Goal: Transaction & Acquisition: Purchase product/service

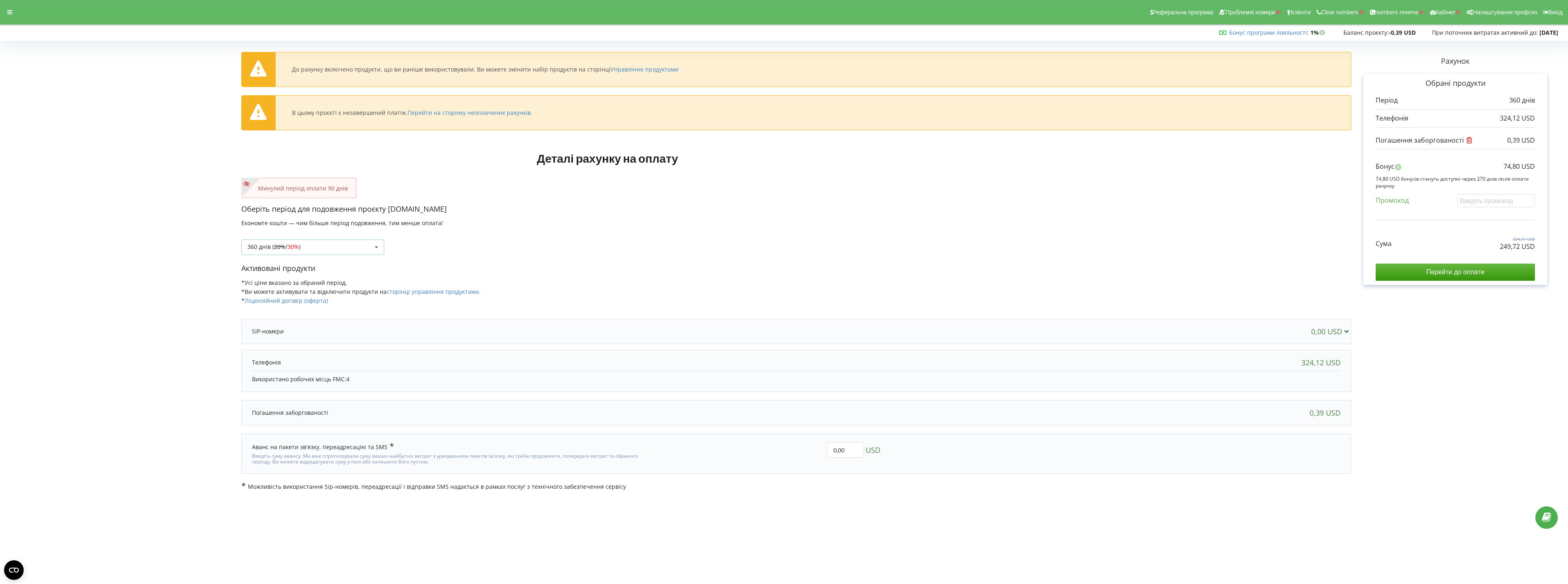
click at [327, 247] on div "360 днів ( 20% / 30% ) Поповнити баланс без подовження 20% / 30% 30% / 40%" at bounding box center [312, 247] width 143 height 15
click at [287, 298] on div "90 днів" at bounding box center [312, 292] width 142 height 15
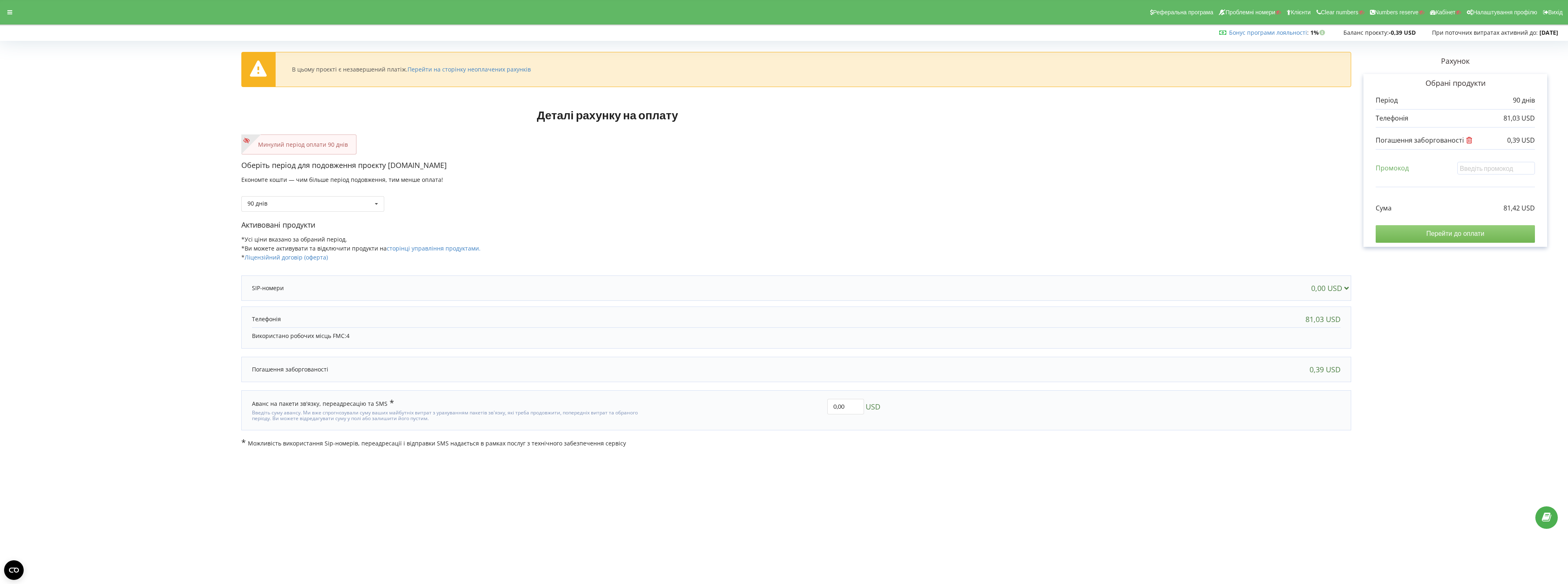
click at [1414, 232] on input "Перейти до оплати" at bounding box center [1455, 234] width 159 height 17
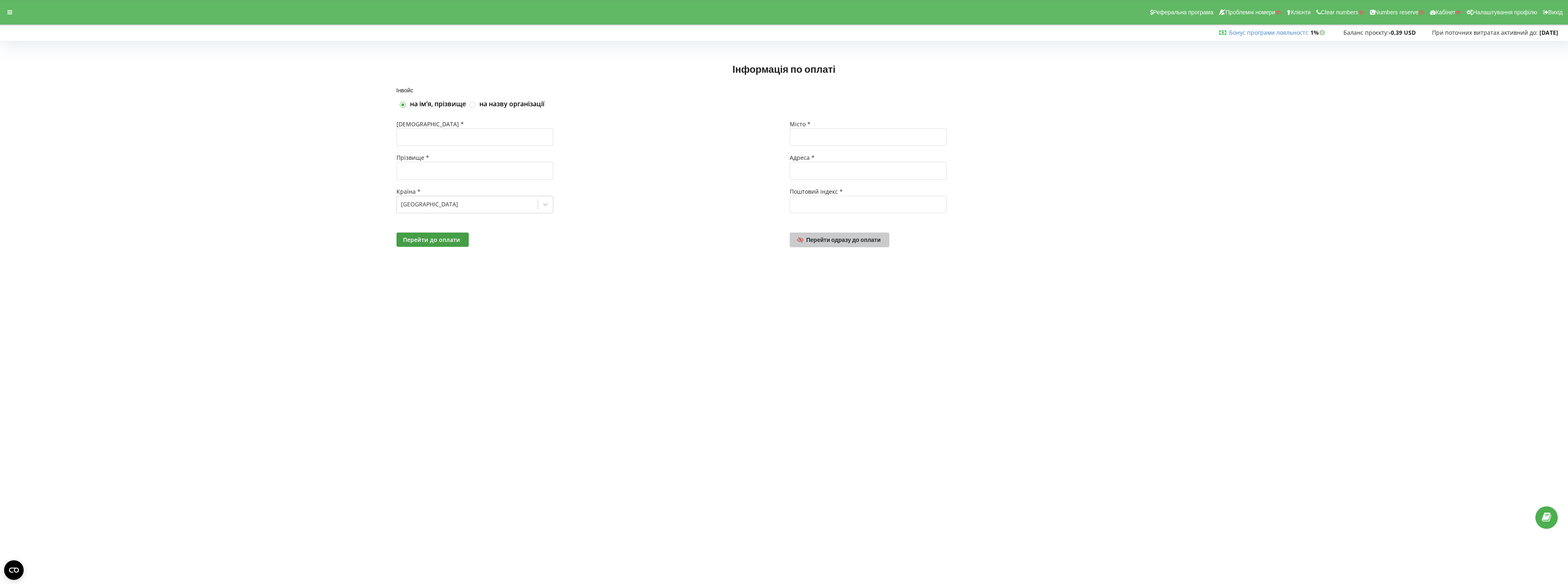
click at [842, 238] on span "Перейти одразу до оплати" at bounding box center [844, 239] width 74 height 7
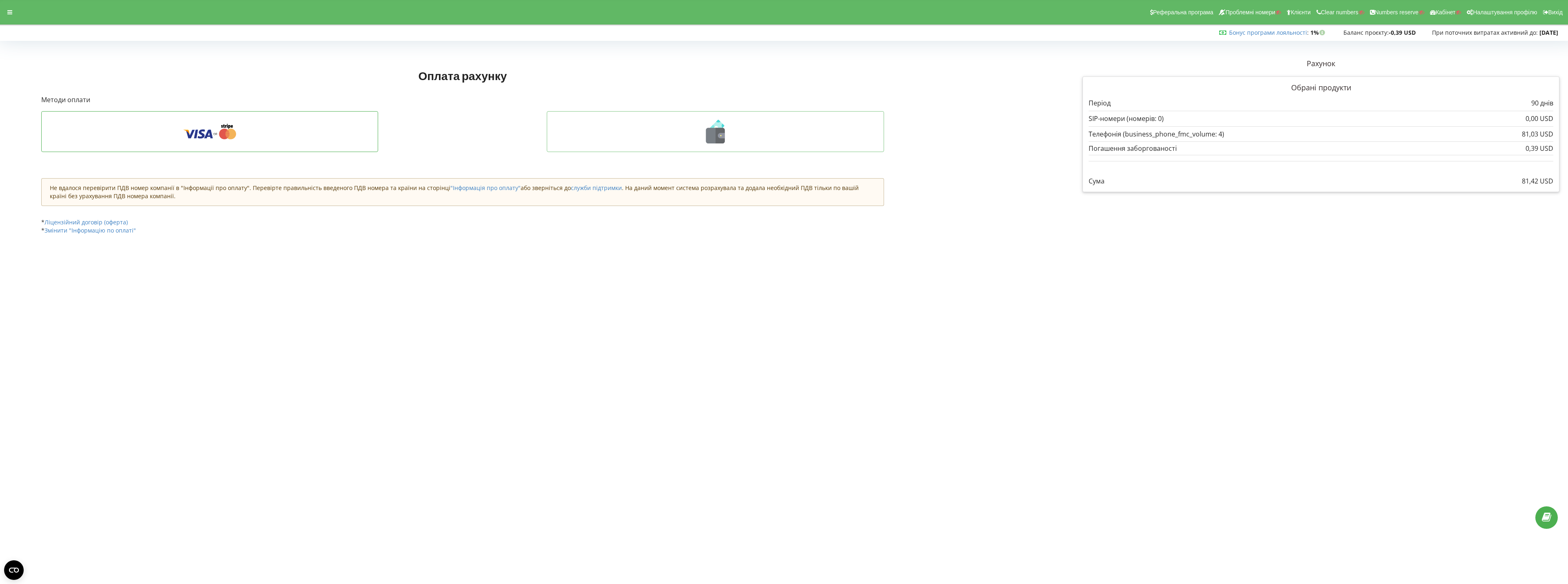
click at [653, 128] on icon at bounding box center [715, 132] width 320 height 24
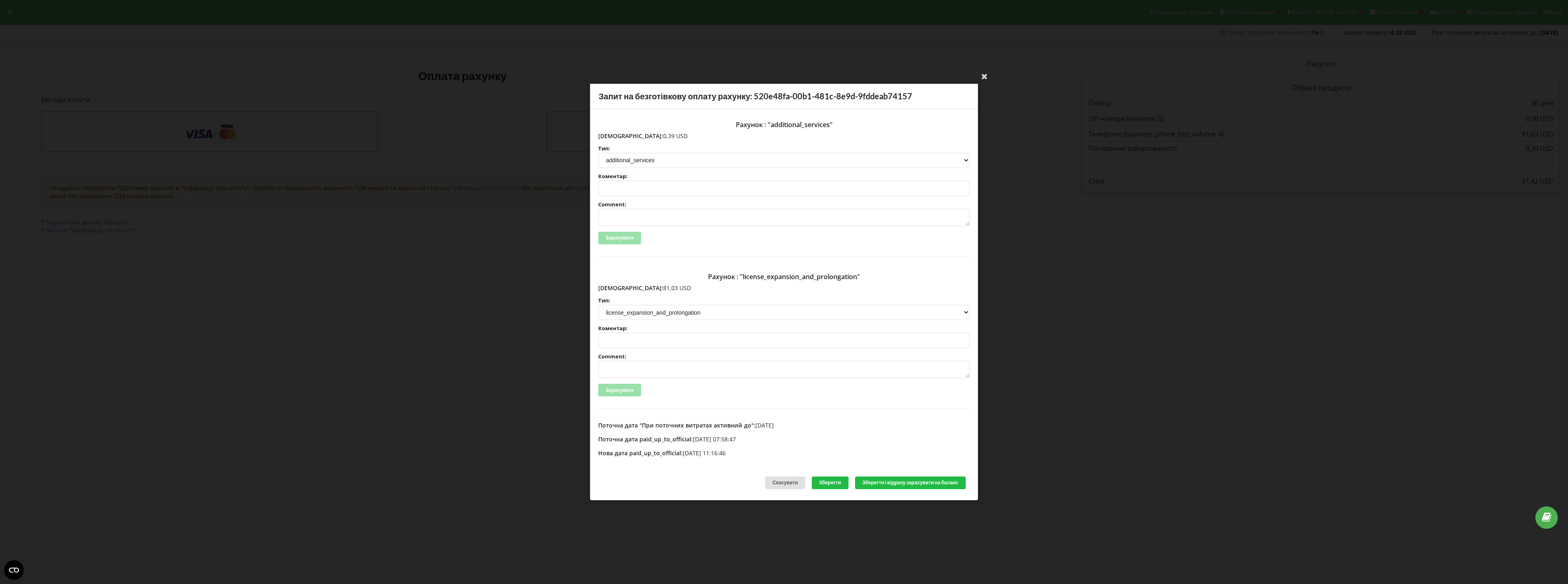
drag, startPoint x: 615, startPoint y: 288, endPoint x: 645, endPoint y: 291, distance: 30.1
click at [645, 291] on p "Сума: 81,03 USD" at bounding box center [784, 287] width 371 height 8
copy p "81,03 USD"
click at [1040, 300] on div "Ваша електронна адреса успішно підтверджена Запит на безготівкову оплату рахунк…" at bounding box center [784, 292] width 1568 height 584
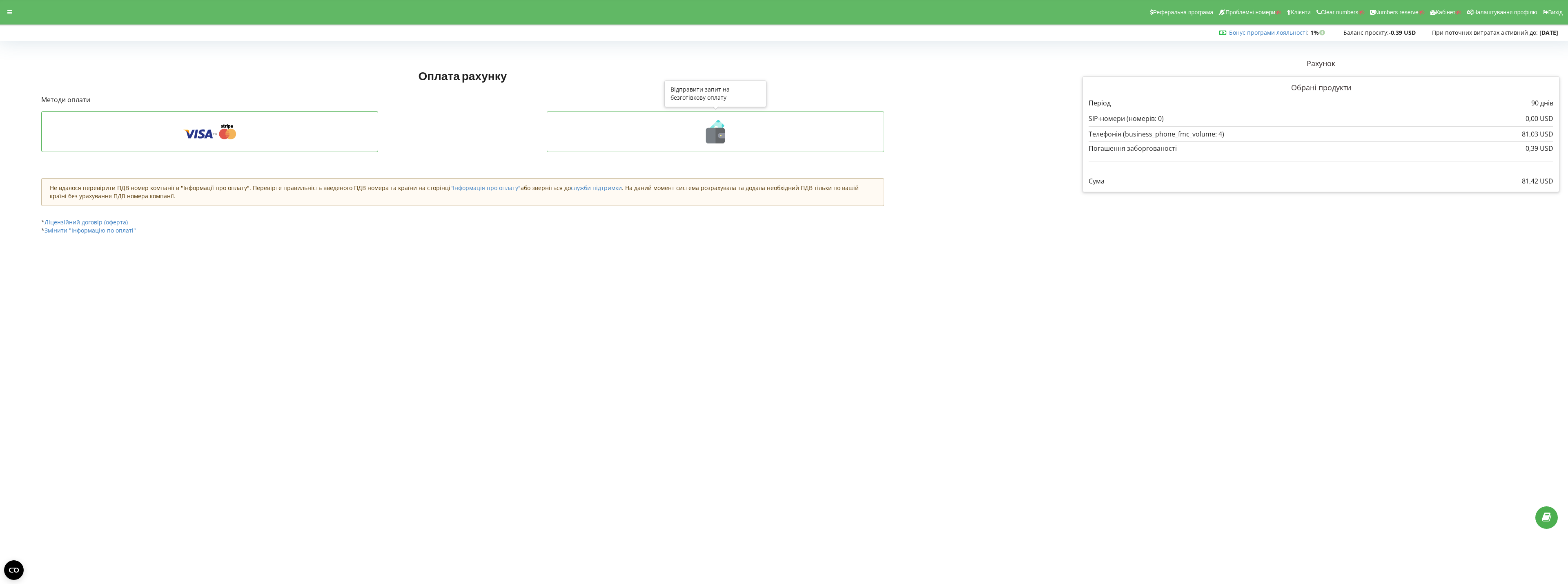
click at [611, 138] on icon at bounding box center [715, 132] width 320 height 24
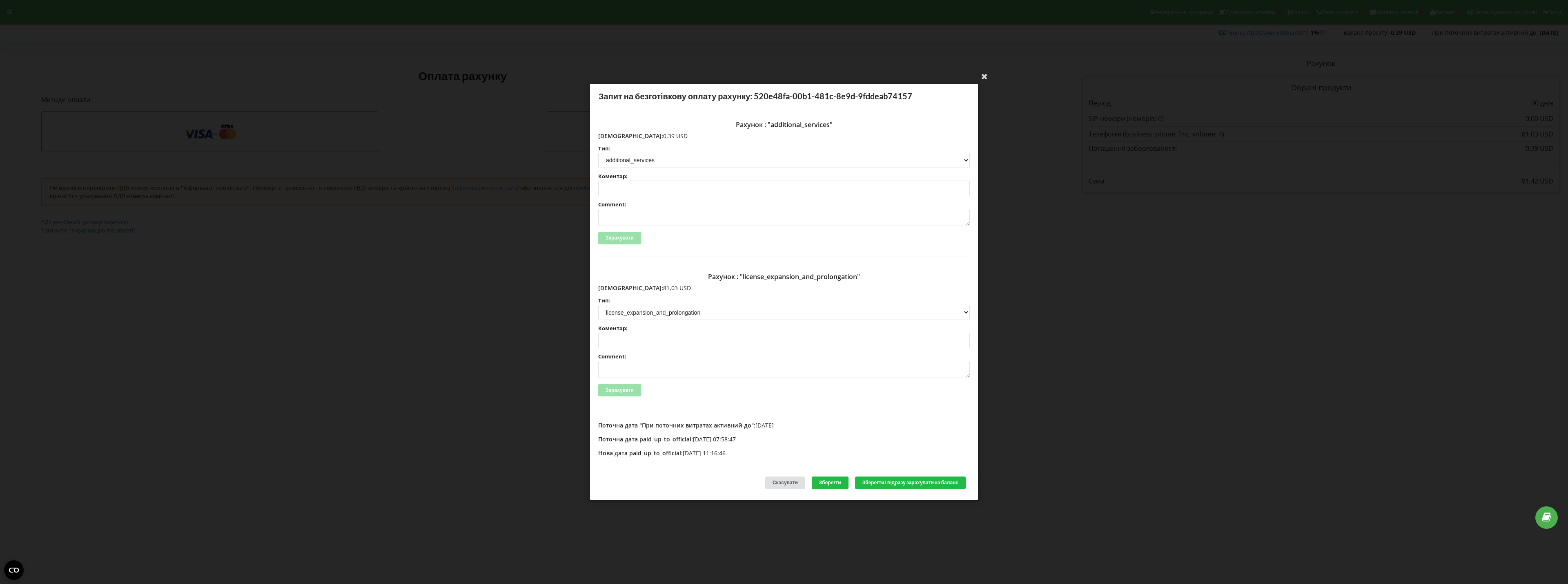
copy p "81,03 USD"
drag, startPoint x: 615, startPoint y: 134, endPoint x: 651, endPoint y: 135, distance: 36.0
click at [651, 135] on p "Сума: 0,39 USD" at bounding box center [784, 136] width 371 height 8
copy p "0,39 USD"
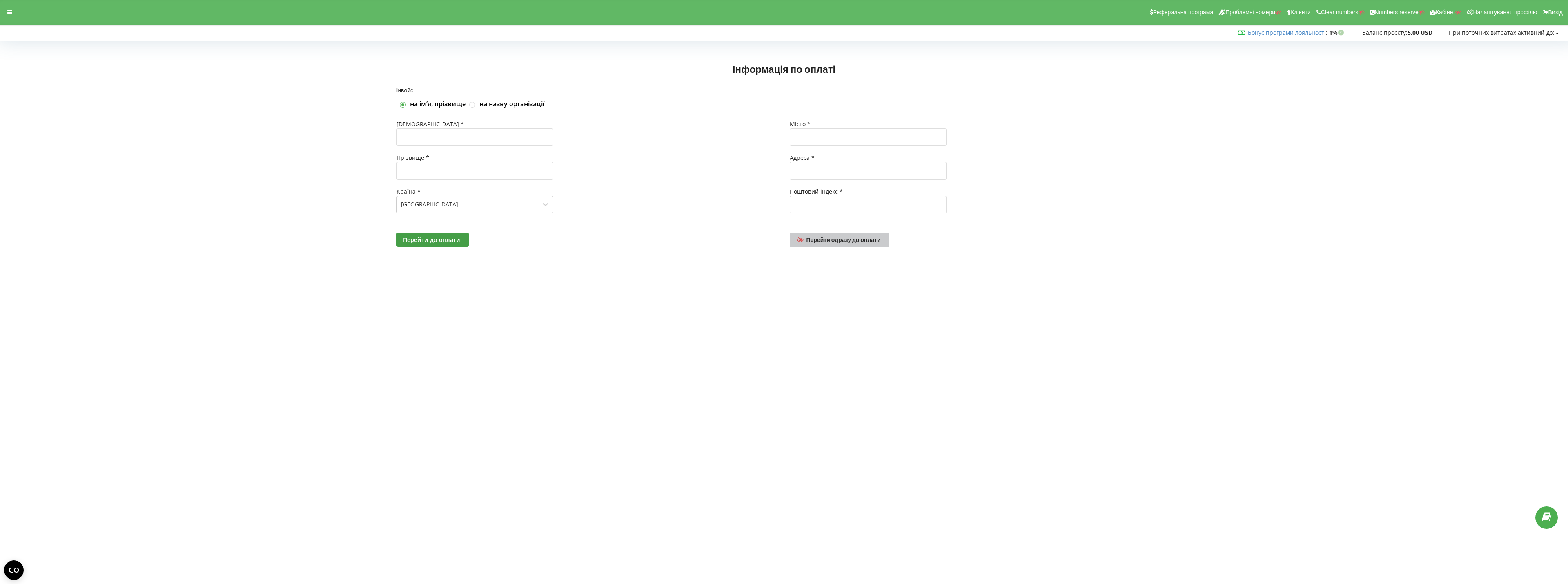
click at [822, 241] on span "Перейти одразу до оплати" at bounding box center [844, 239] width 74 height 7
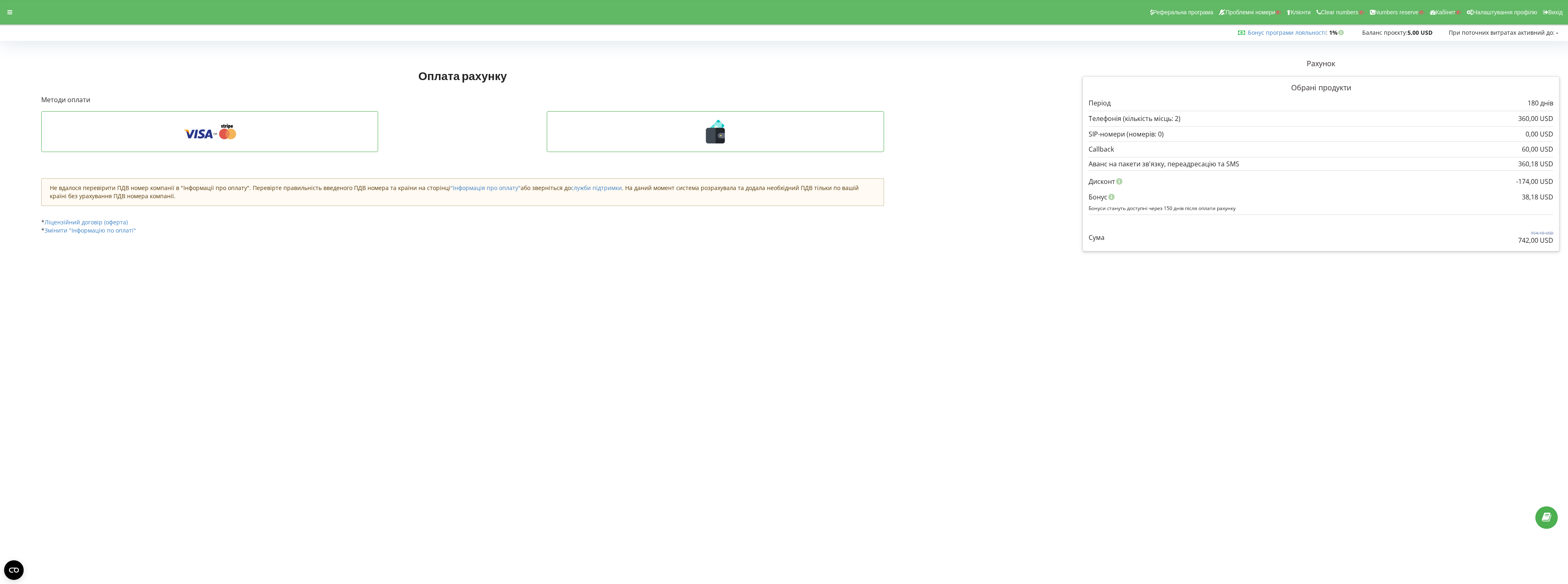
drag, startPoint x: 1502, startPoint y: 249, endPoint x: 1510, endPoint y: 250, distance: 8.1
click at [1510, 250] on div "Обрані продукти Період 180 днів 360,00 USD 0,00 USD" at bounding box center [1321, 163] width 477 height 175
drag, startPoint x: 1500, startPoint y: 238, endPoint x: 1538, endPoint y: 238, distance: 38.0
click at [1538, 238] on div "Сума 954,18 USD 742,00 USD" at bounding box center [1320, 231] width 464 height 27
copy p "742,00"
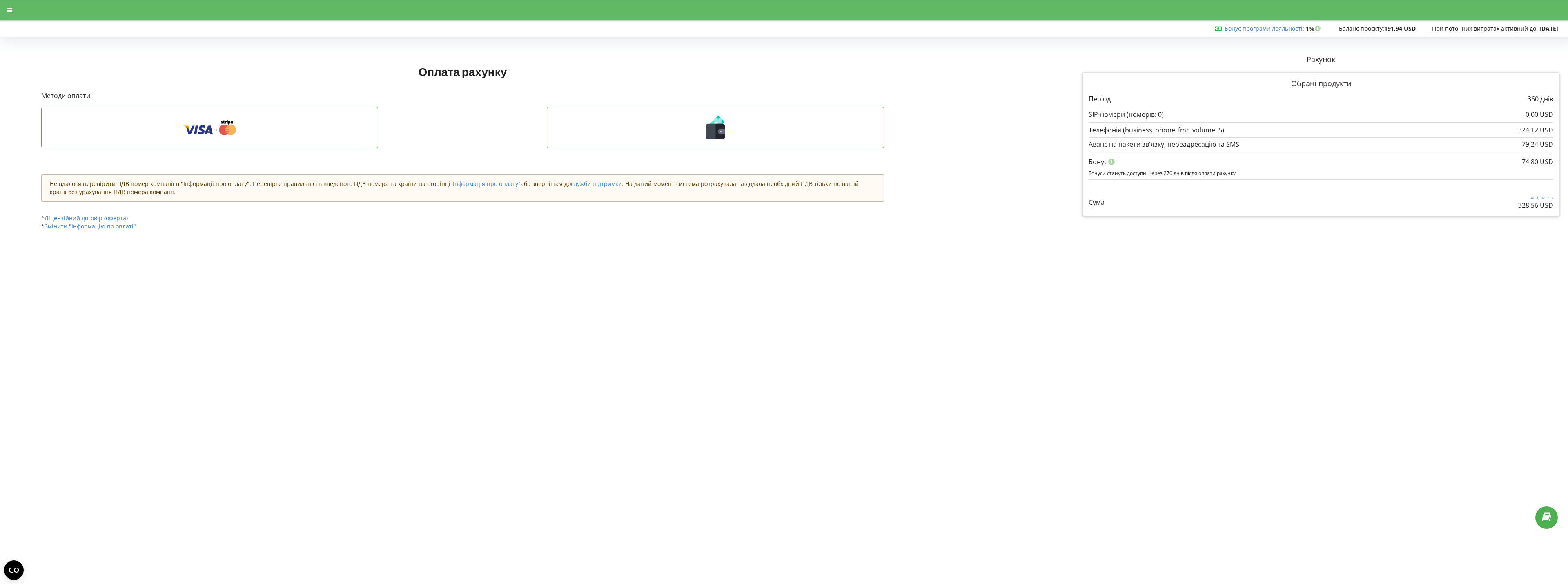
click at [667, 149] on div "Оплатити через Stripe Відправити запит на безготівкову оплату" at bounding box center [463, 138] width 843 height 62
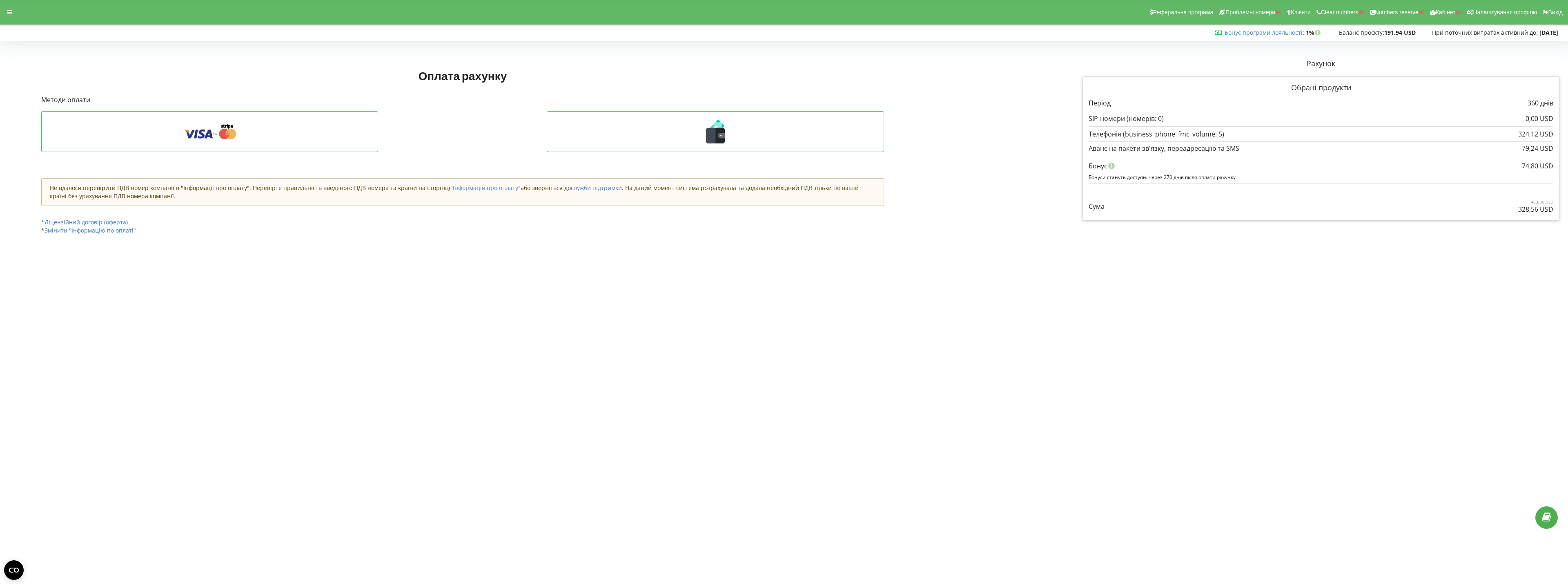
click at [660, 152] on div "Оплатити через Stripe Відправити запит на безготівкову оплату" at bounding box center [463, 141] width 843 height 62
click at [653, 144] on button at bounding box center [715, 131] width 337 height 41
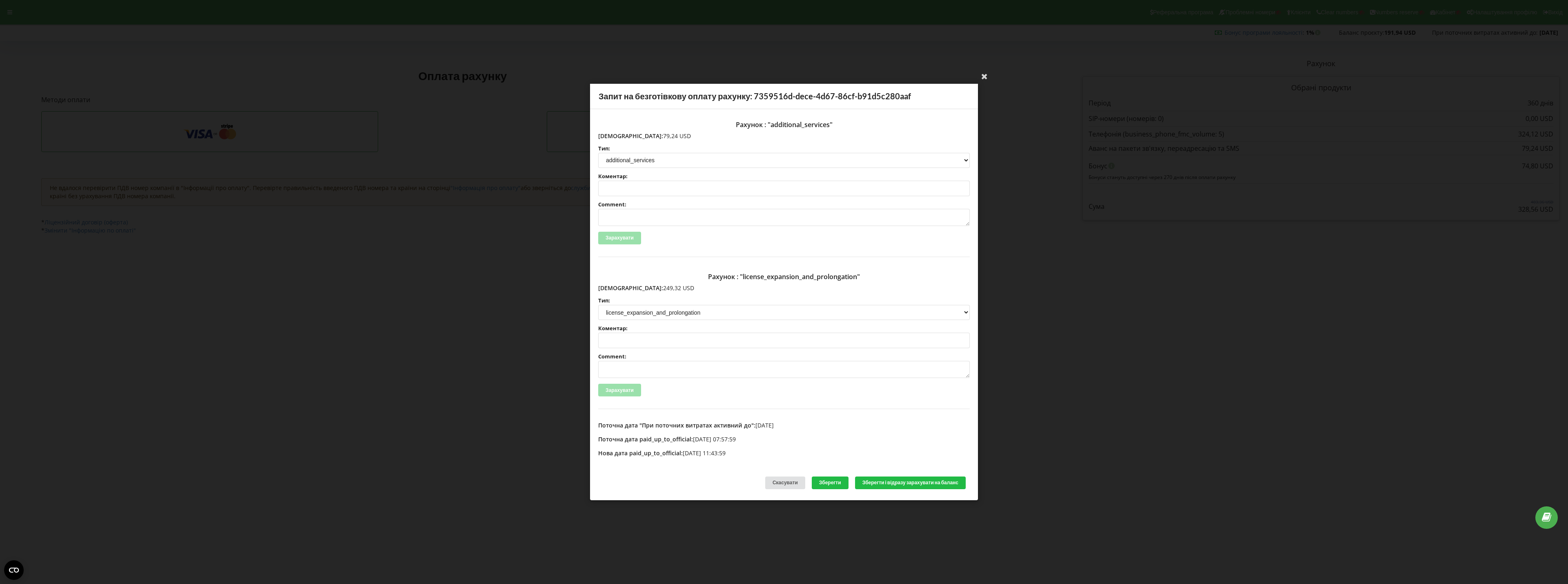
drag, startPoint x: 615, startPoint y: 287, endPoint x: 653, endPoint y: 289, distance: 38.1
click at [653, 289] on p "Сума: 249,32 USD" at bounding box center [784, 287] width 371 height 8
copy p "249,32 USD"
drag, startPoint x: 616, startPoint y: 133, endPoint x: 662, endPoint y: 133, distance: 46.0
click at [662, 133] on p "Сума: 79,24 USD" at bounding box center [784, 136] width 371 height 8
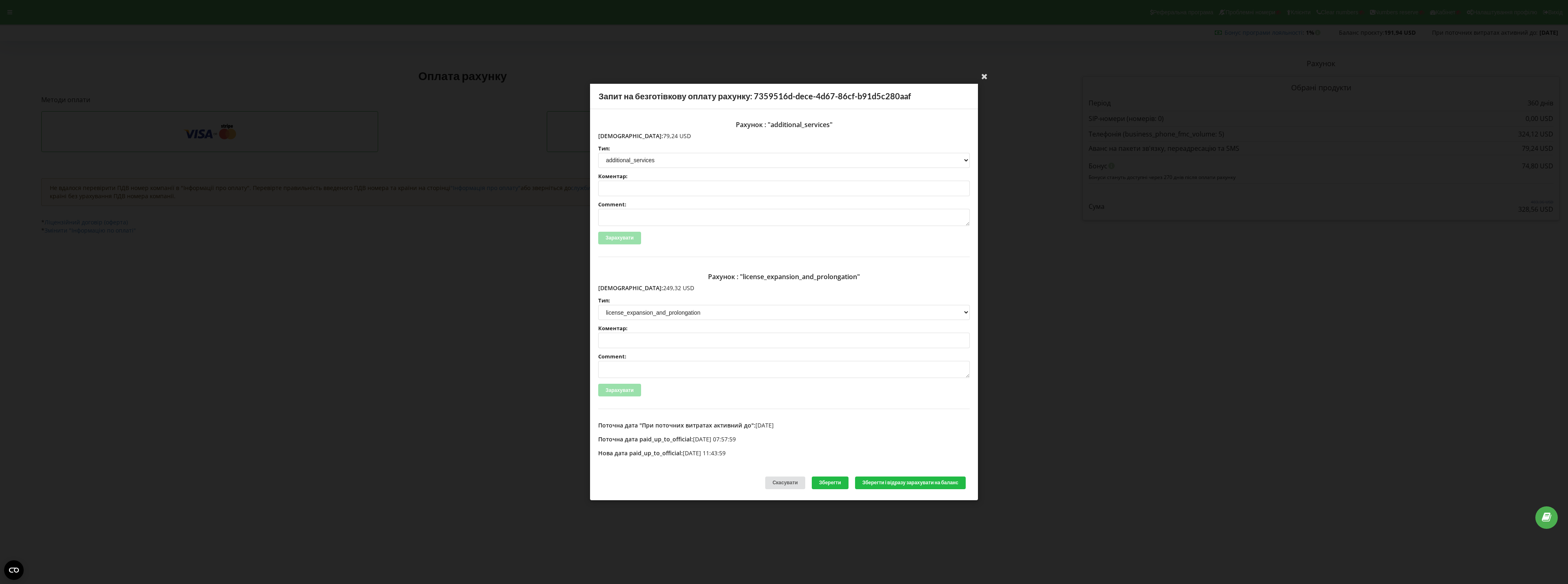
copy p "79,24 USD"
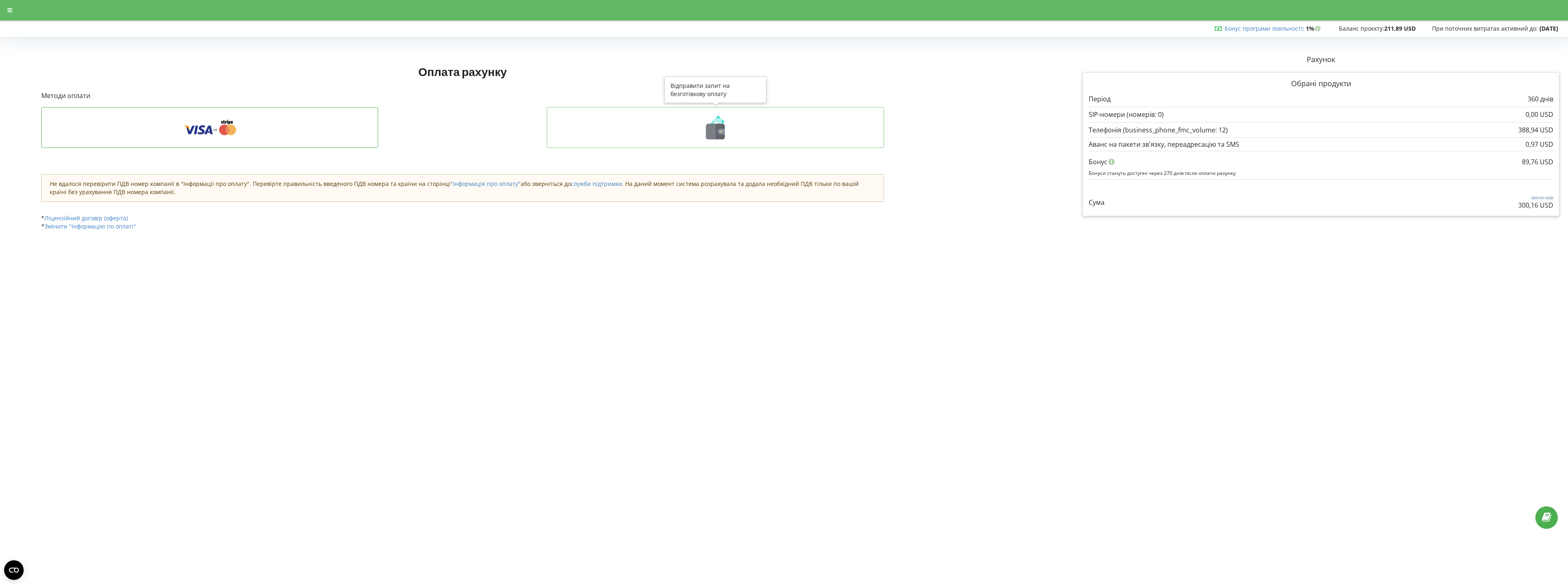
click at [626, 132] on icon at bounding box center [715, 127] width 320 height 24
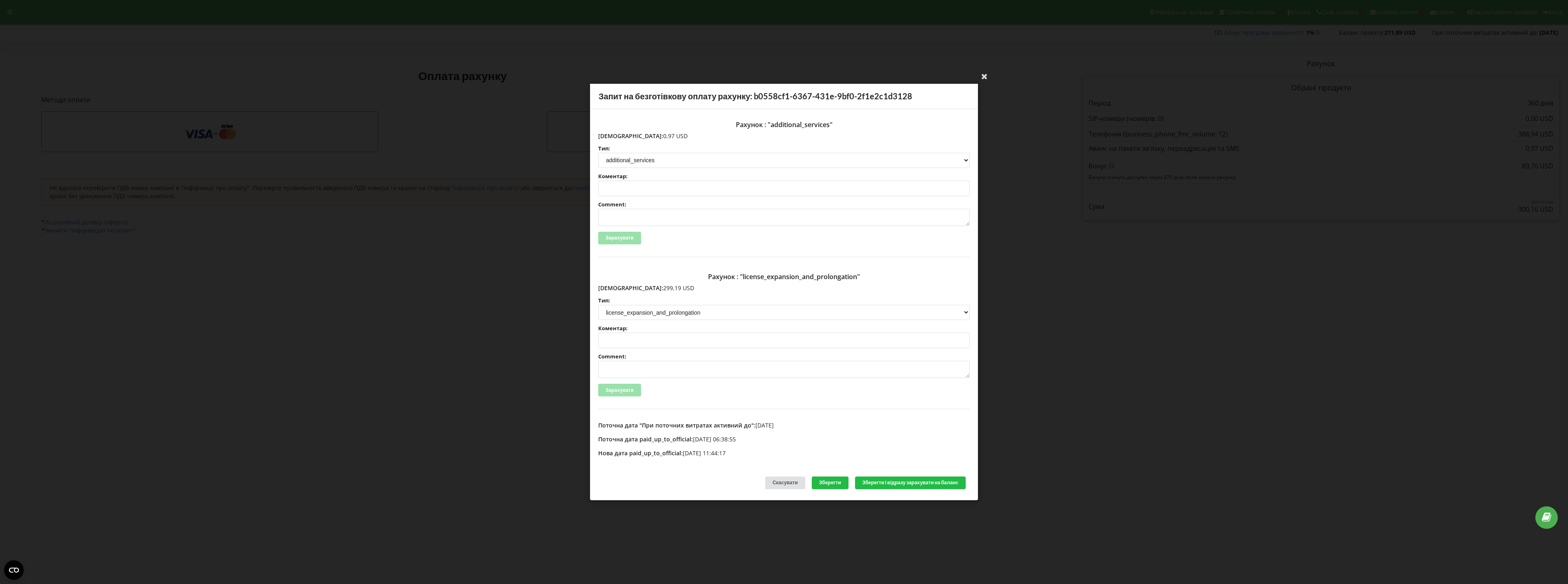
drag, startPoint x: 615, startPoint y: 290, endPoint x: 663, endPoint y: 290, distance: 48.0
click at [663, 290] on p "Сума: 299,19 USD" at bounding box center [784, 287] width 371 height 8
copy p "299,19 USD"
drag, startPoint x: 614, startPoint y: 135, endPoint x: 662, endPoint y: 135, distance: 48.0
click at [662, 135] on p "Сума: 0,97 USD" at bounding box center [784, 136] width 371 height 8
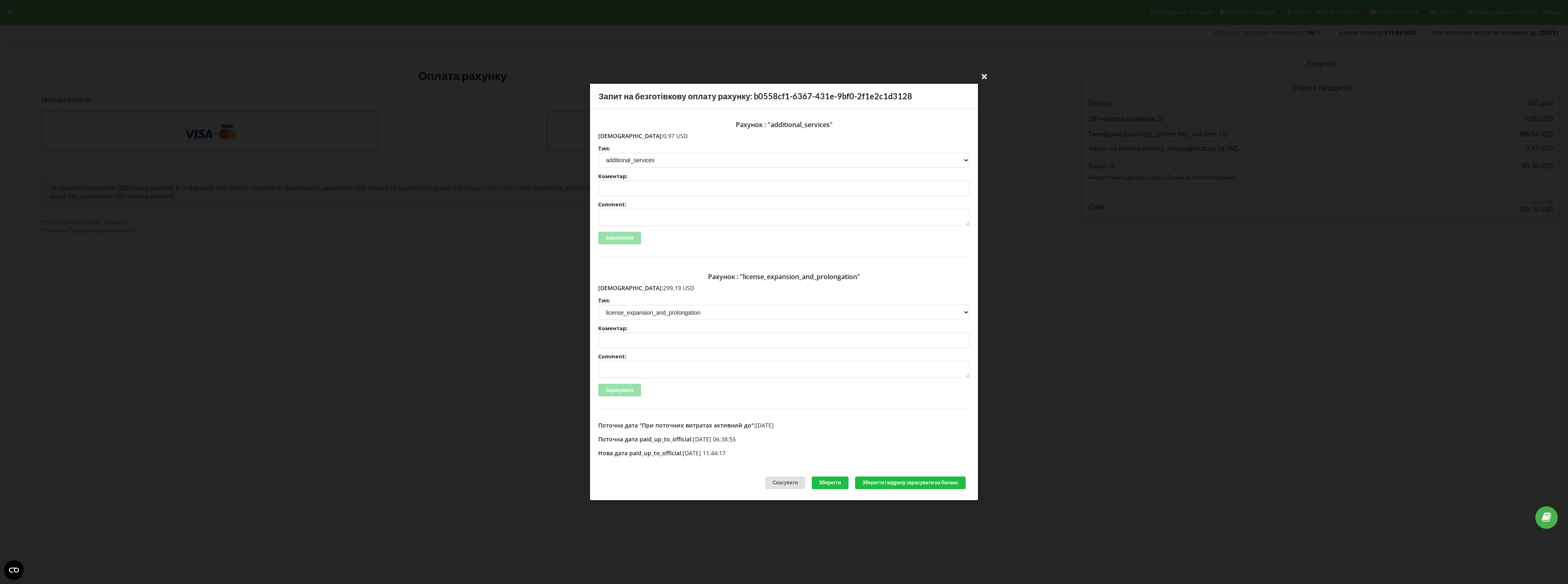
copy p "0,97 USD"
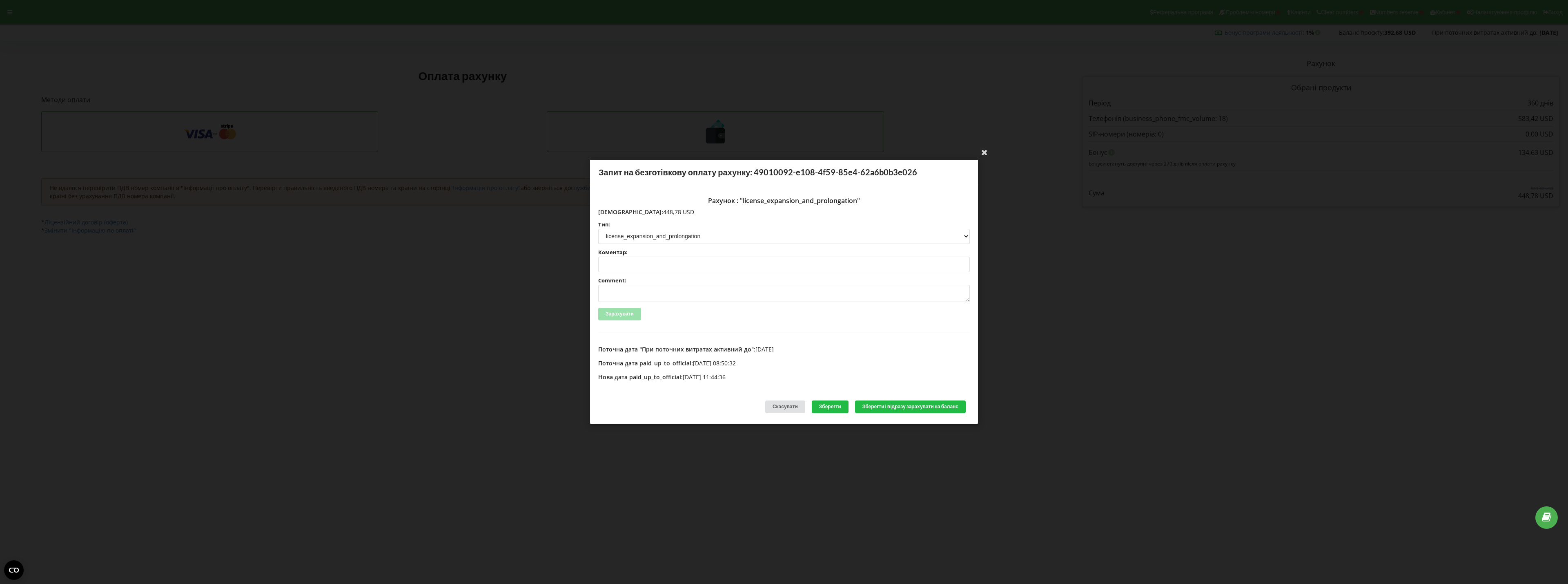
drag, startPoint x: 614, startPoint y: 214, endPoint x: 669, endPoint y: 214, distance: 55.0
click at [669, 214] on p "Сума: 448,78 USD" at bounding box center [784, 211] width 371 height 8
copy p "448,78 USD"
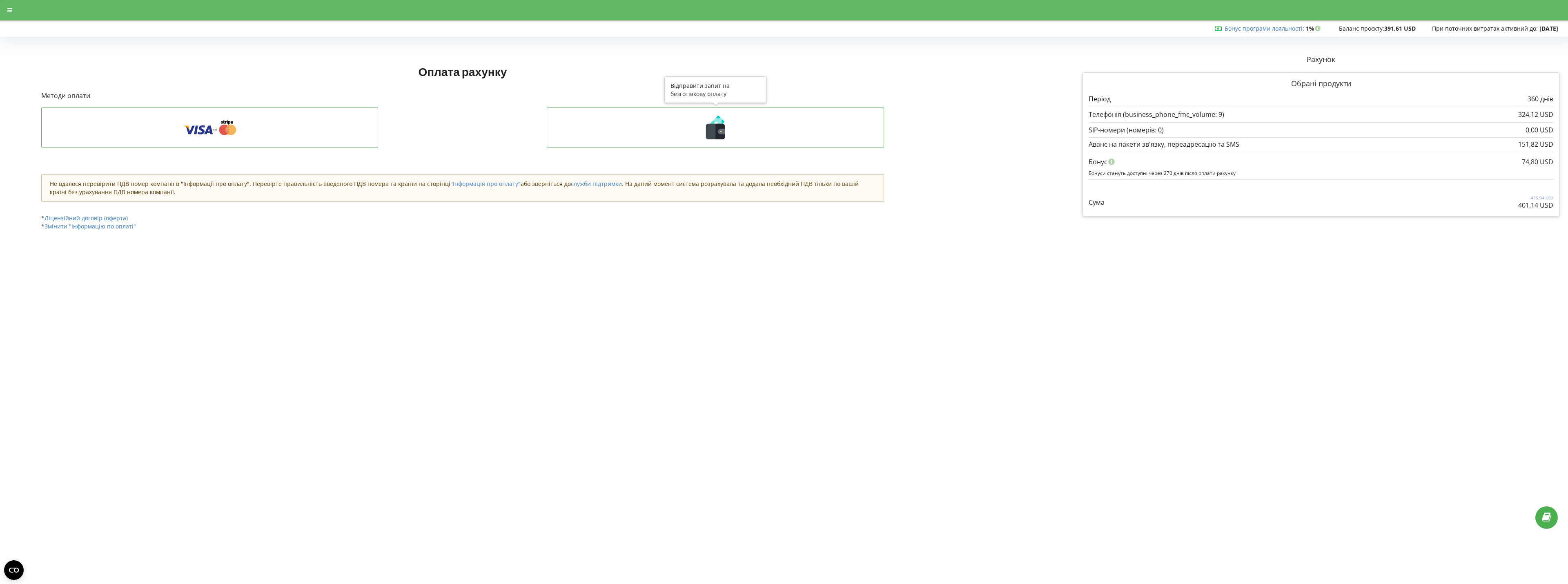
click at [647, 137] on icon at bounding box center [715, 127] width 320 height 24
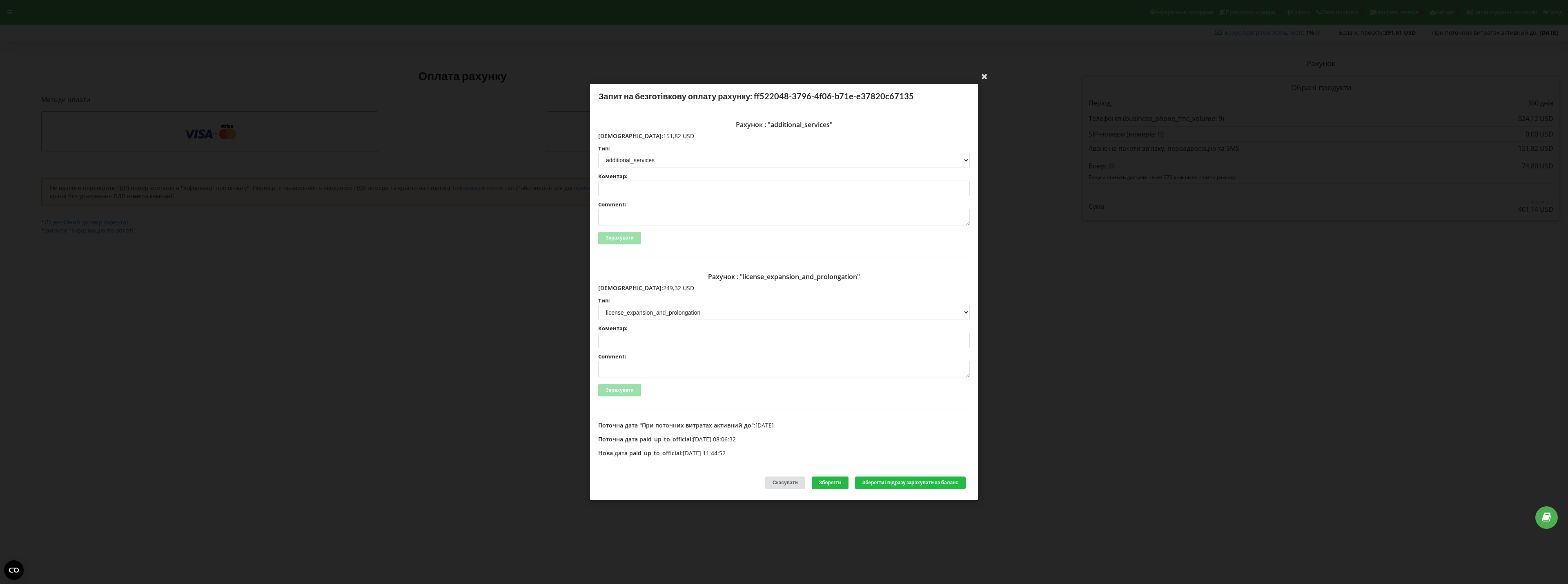
drag, startPoint x: 615, startPoint y: 288, endPoint x: 656, endPoint y: 289, distance: 41.0
click at [656, 289] on p "[DEMOGRAPHIC_DATA]: 249,32 USD" at bounding box center [784, 287] width 371 height 8
copy p "249,32 USD"
drag, startPoint x: 615, startPoint y: 133, endPoint x: 640, endPoint y: 138, distance: 25.5
click at [678, 138] on p "Сума: 151,82 USD" at bounding box center [784, 136] width 371 height 8
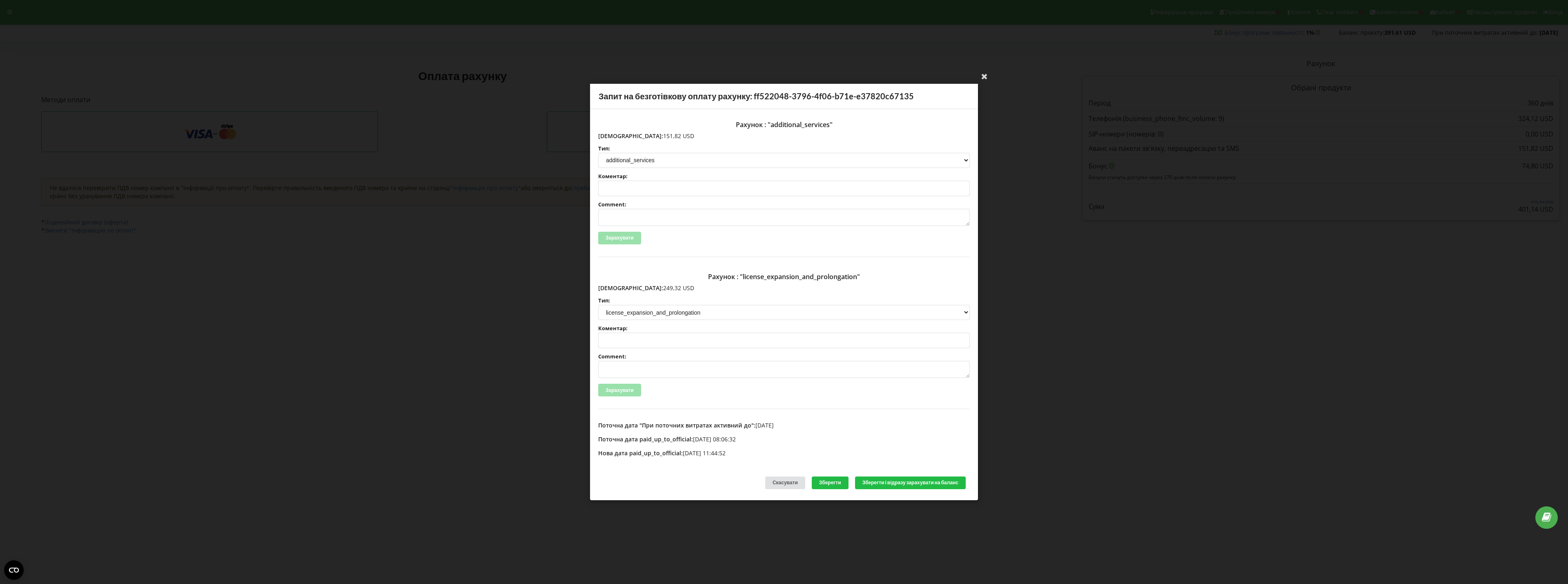
copy p "151,82 USD"
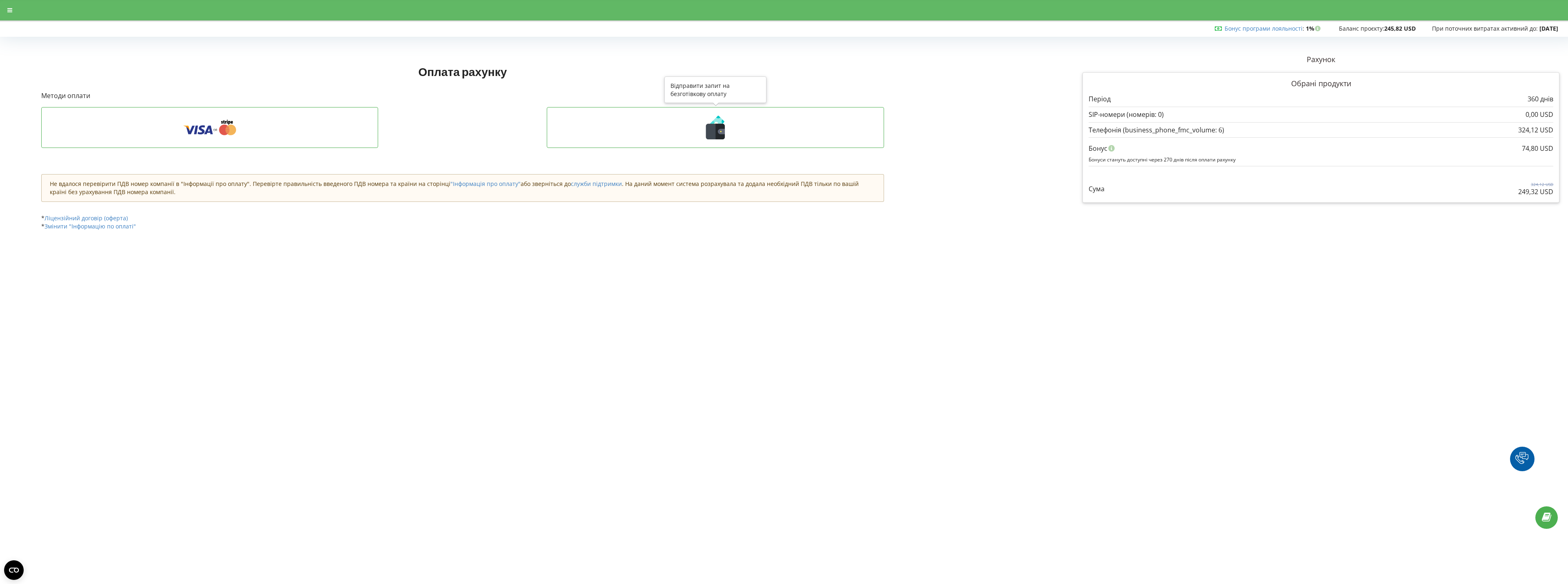
click at [574, 127] on icon at bounding box center [715, 127] width 320 height 24
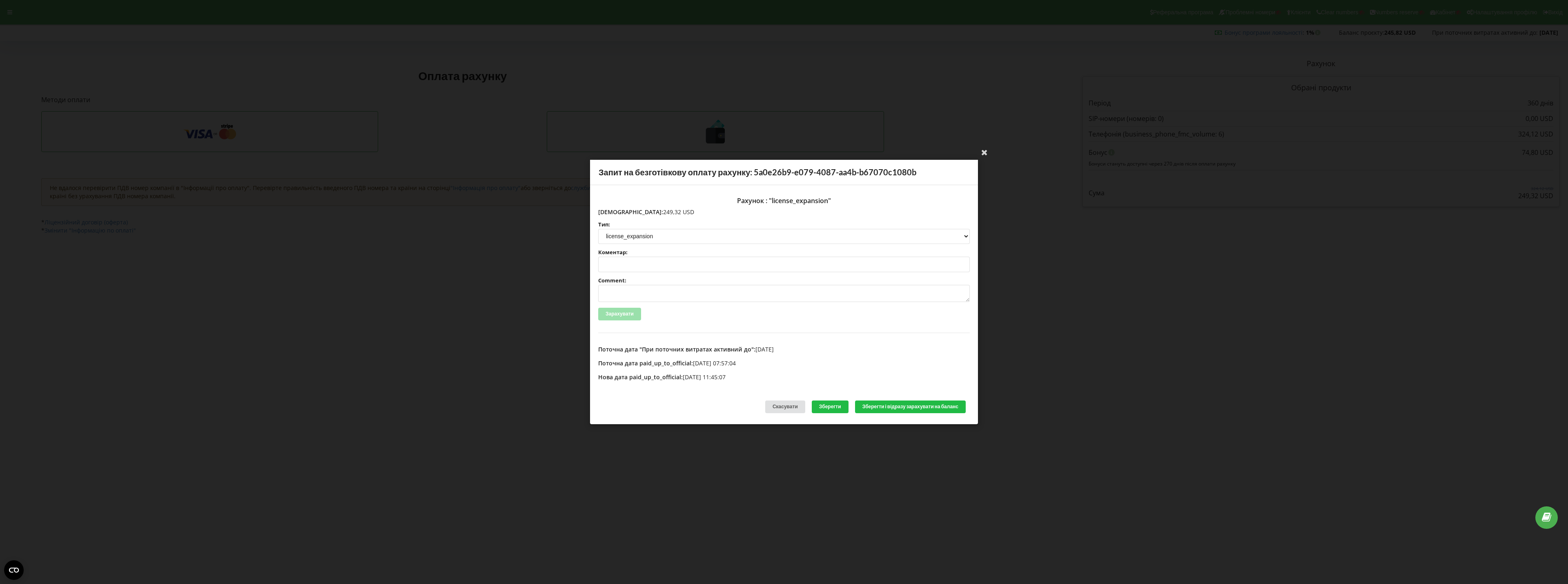
drag, startPoint x: 615, startPoint y: 211, endPoint x: 660, endPoint y: 214, distance: 45.1
click at [660, 214] on p "Сума: 249,32 USD" at bounding box center [784, 211] width 371 height 8
copy p "249,32 USD"
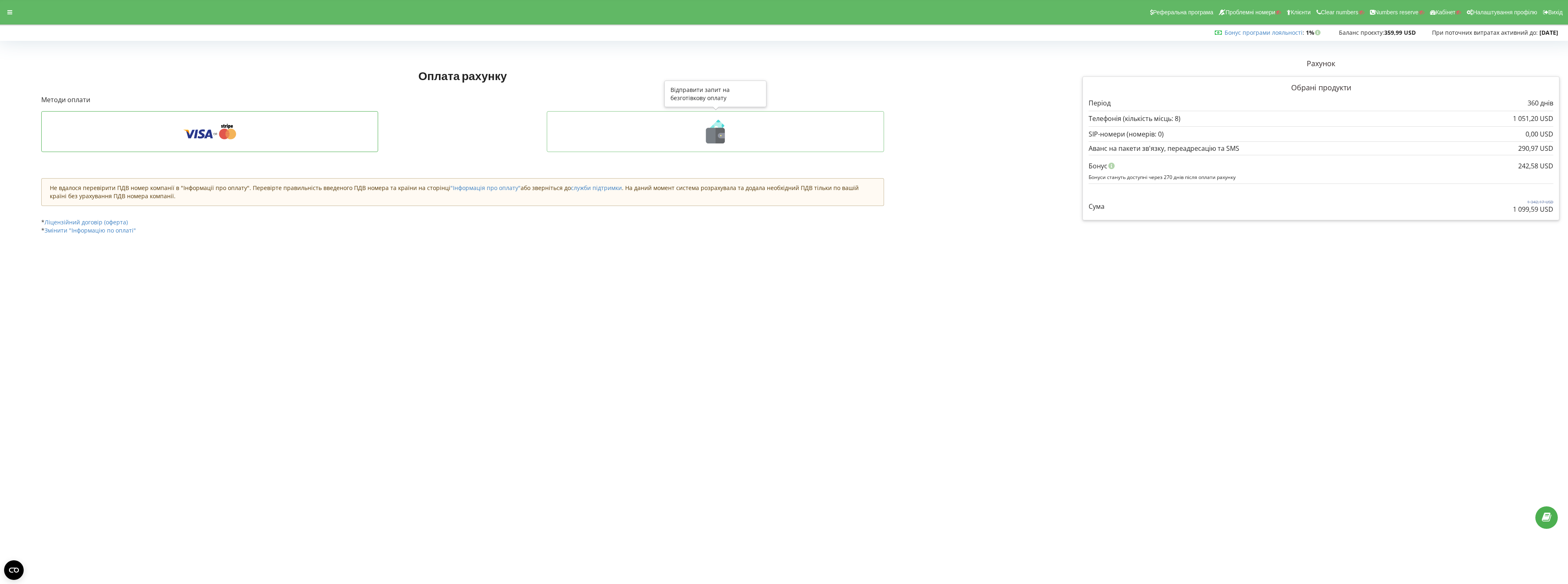
click at [696, 136] on icon at bounding box center [715, 132] width 320 height 24
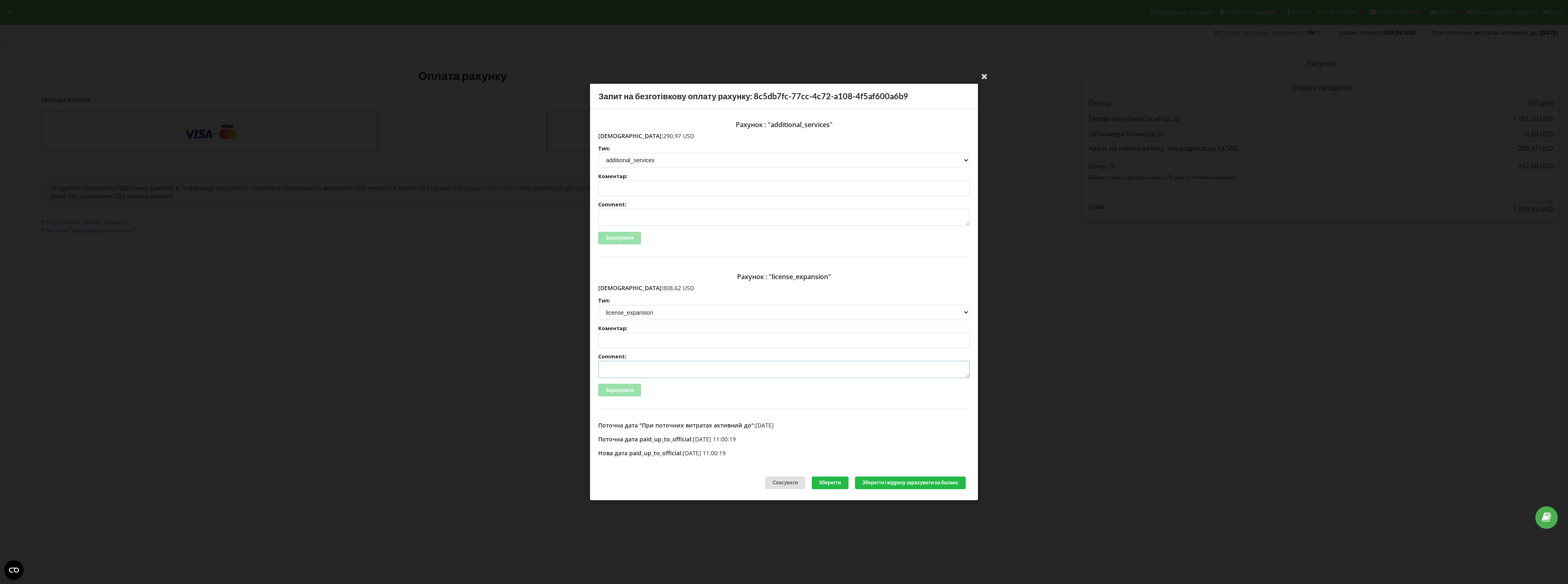
click at [643, 371] on textarea "Comment:" at bounding box center [784, 369] width 371 height 17
paste textarea "№R-07112 від 16.09.2025"
drag, startPoint x: 601, startPoint y: 370, endPoint x: 766, endPoint y: 369, distance: 165.0
click at [766, 369] on textarea "Счет №R-07112 від 16.09.2025 на ТОВ АСС" at bounding box center [784, 369] width 371 height 17
type textarea "Счет №R-07112 від 16.09.2025 на ТОВ АСС"
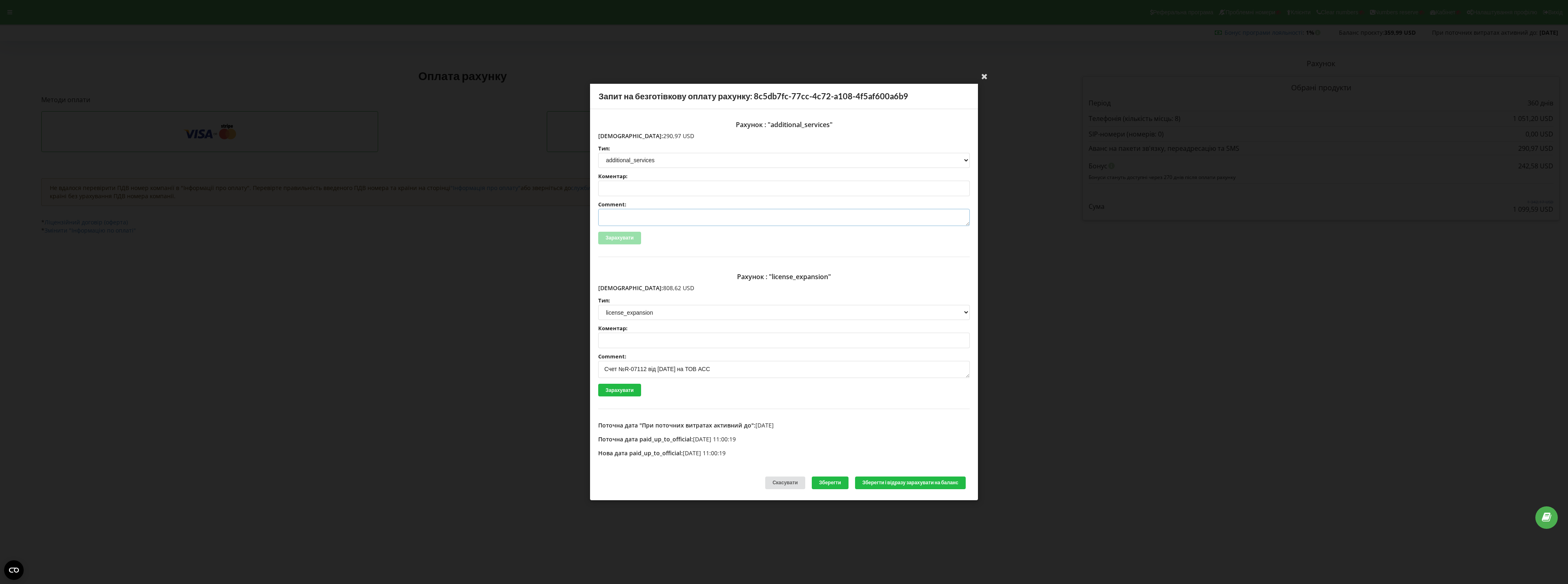
click at [668, 222] on textarea "Comment:" at bounding box center [784, 217] width 371 height 17
paste textarea "Счет №R-07112 від 16.09.2025 на ТОВ АСС"
click at [647, 214] on textarea "Счет №R-07112 від 16.09.2025 на ТОВ АСС" at bounding box center [784, 217] width 371 height 17
type textarea "Счет №R-07113 від 16.09.2025 на ТОВ АСС"
click at [885, 486] on button "Зберегти і відразу зарахувати на баланс" at bounding box center [911, 482] width 111 height 13
